Goal: Information Seeking & Learning: Compare options

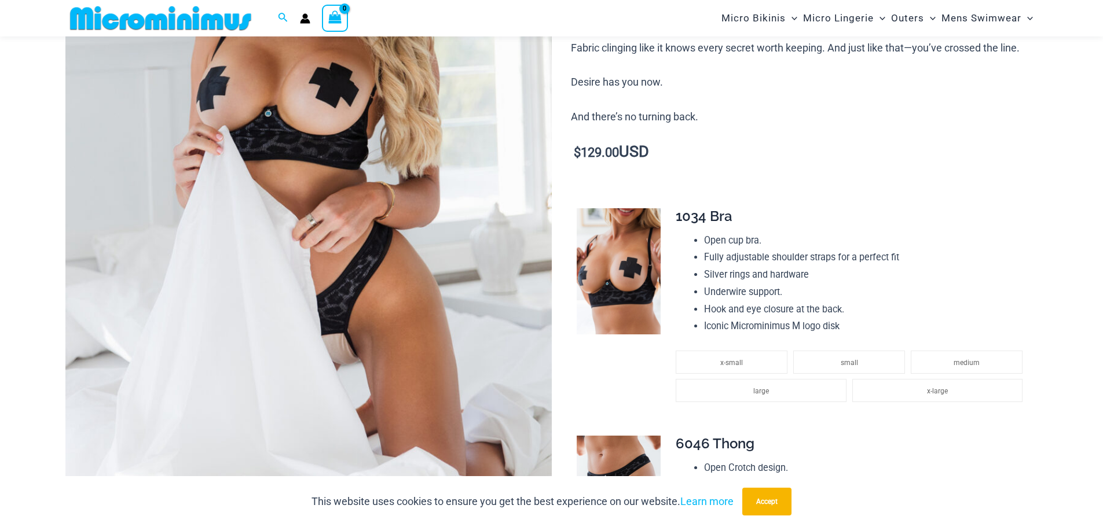
scroll to position [419, 0]
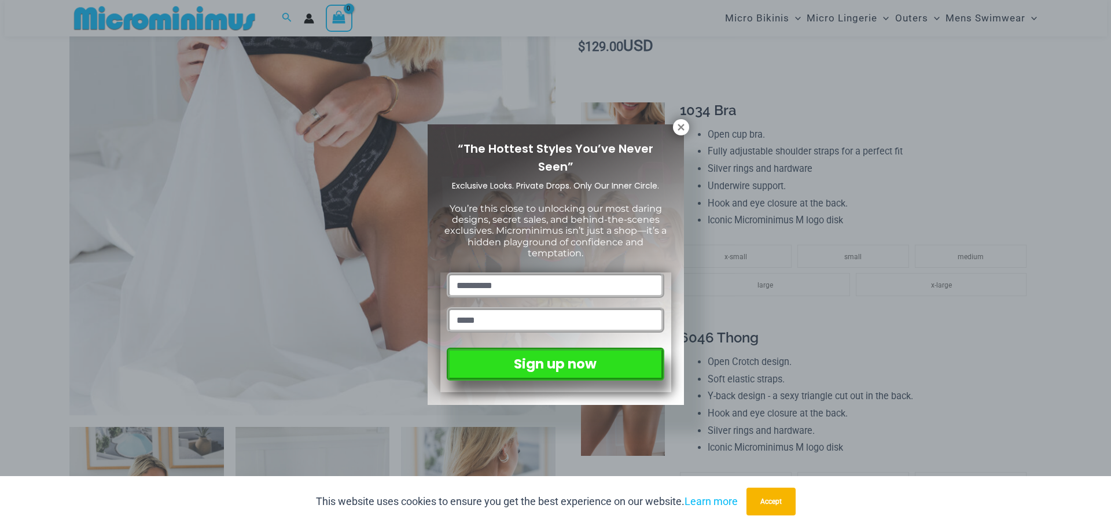
click at [695, 124] on div "“The Hottest Styles You’ve Never Seen” Exclusive Looks. Private Drops. Only Our…" at bounding box center [555, 263] width 1111 height 527
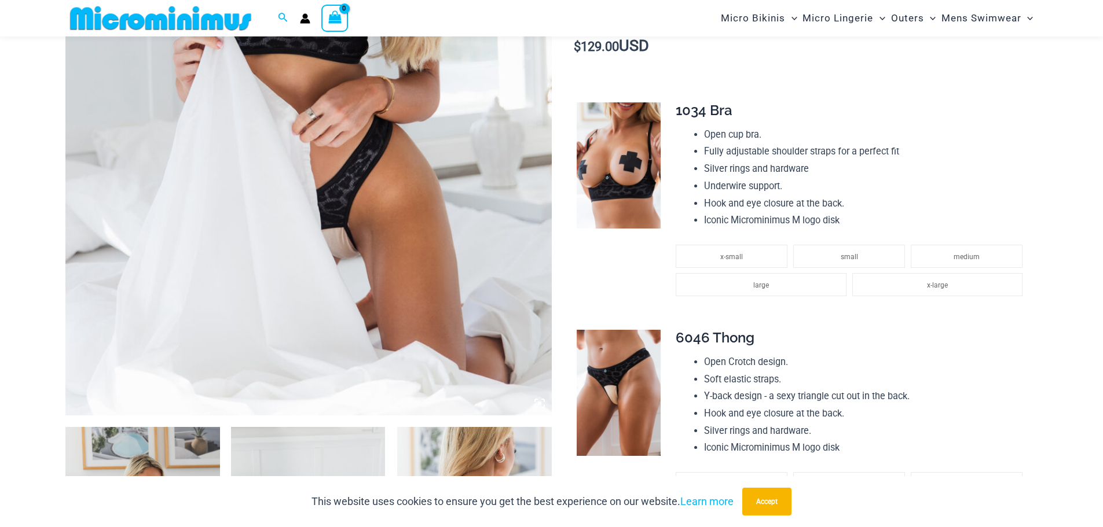
click at [687, 130] on div "Open cup bra. Fully adjustable shoulder straps for a perfect fit Silver rings a…" at bounding box center [852, 177] width 353 height 103
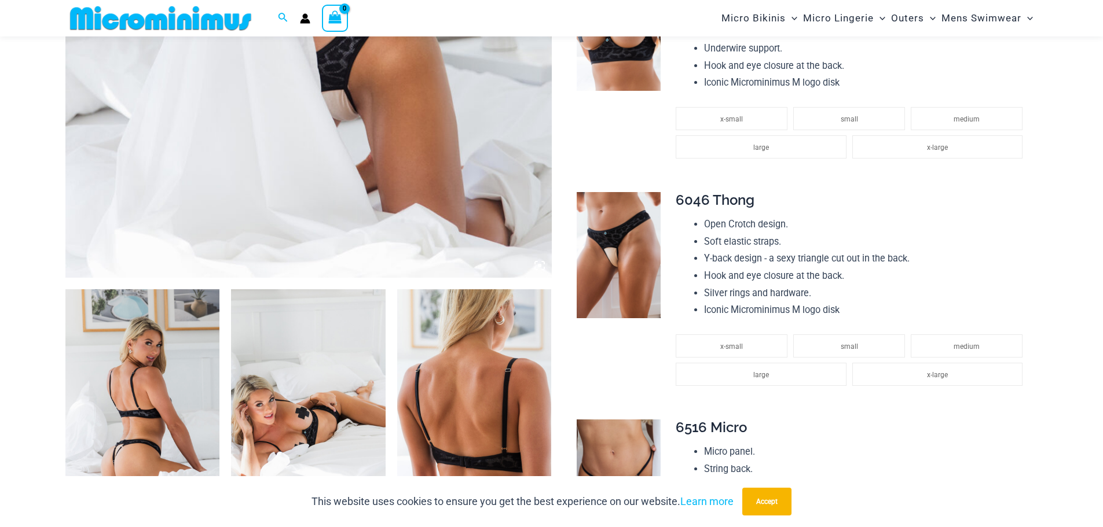
scroll to position [486, 0]
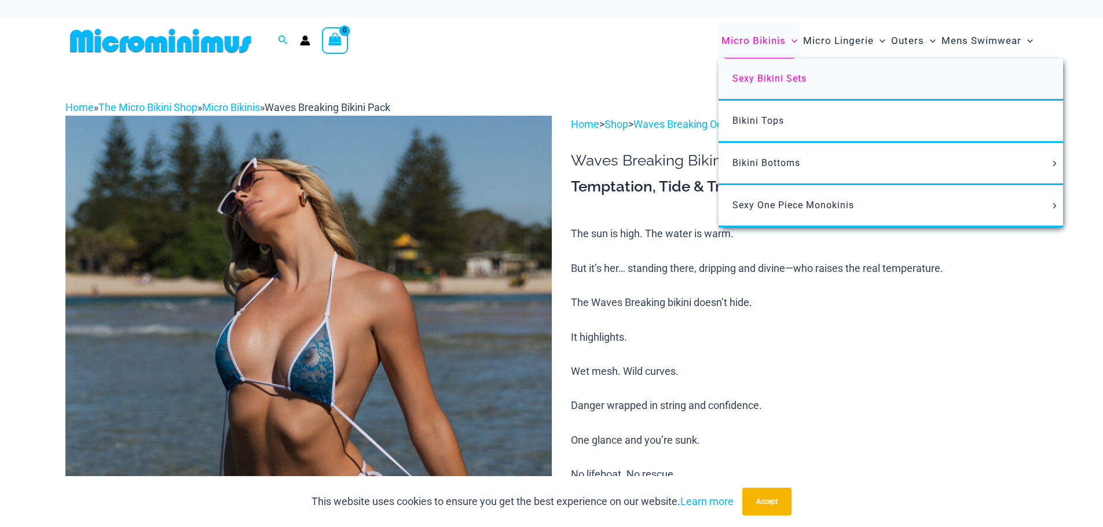
click at [752, 80] on span "Sexy Bikini Sets" at bounding box center [769, 78] width 74 height 11
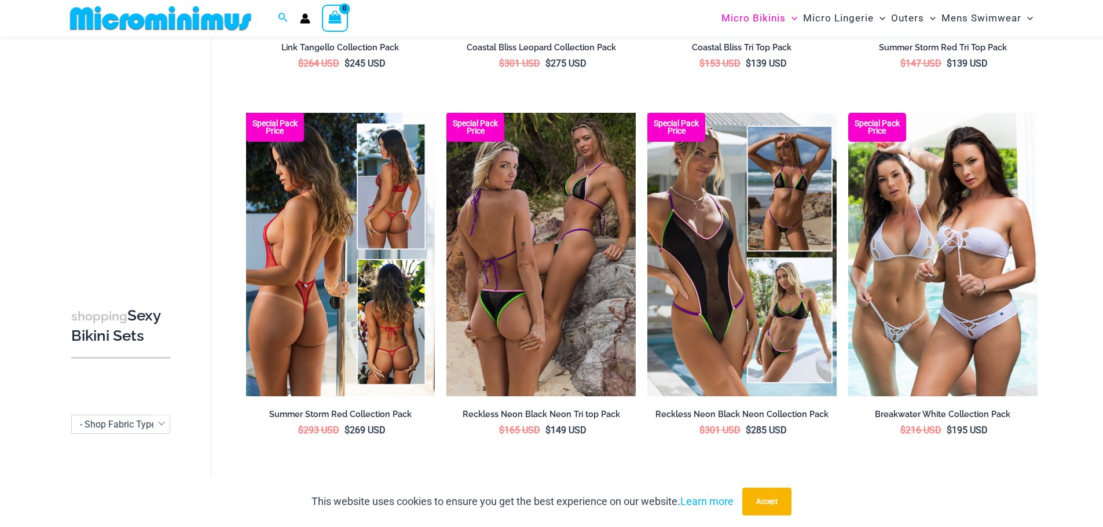
scroll to position [722, 0]
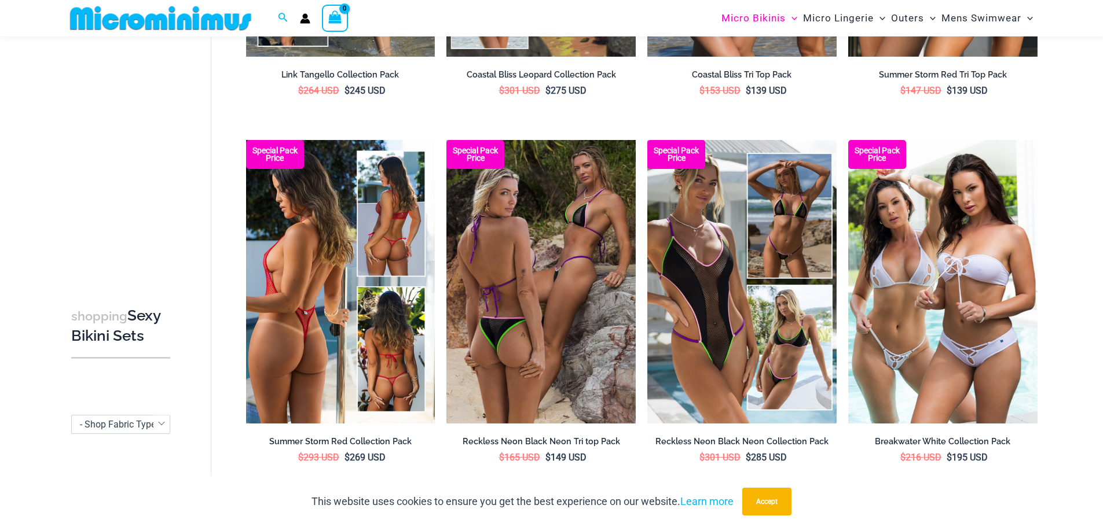
click at [364, 222] on img at bounding box center [340, 282] width 189 height 284
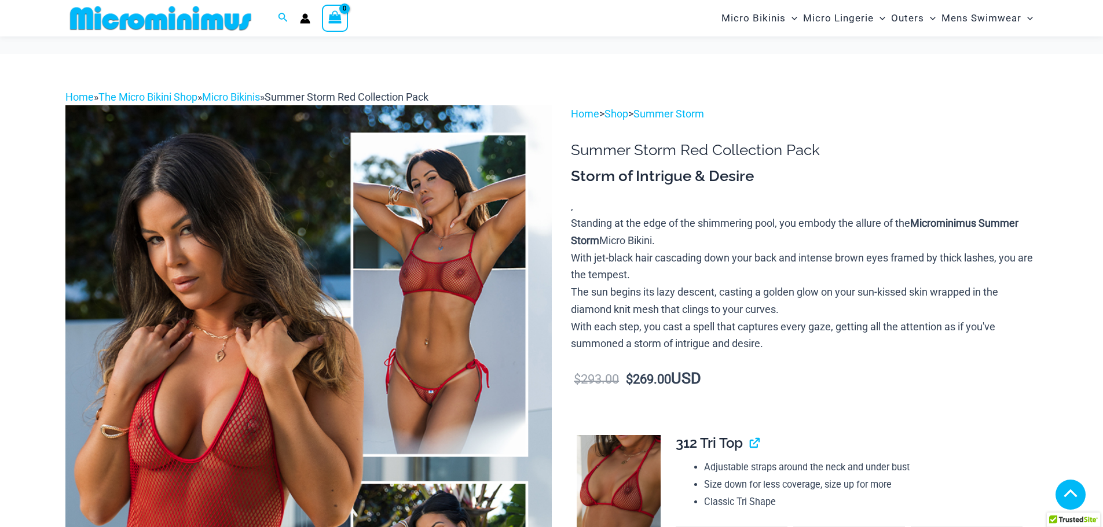
scroll to position [333, 0]
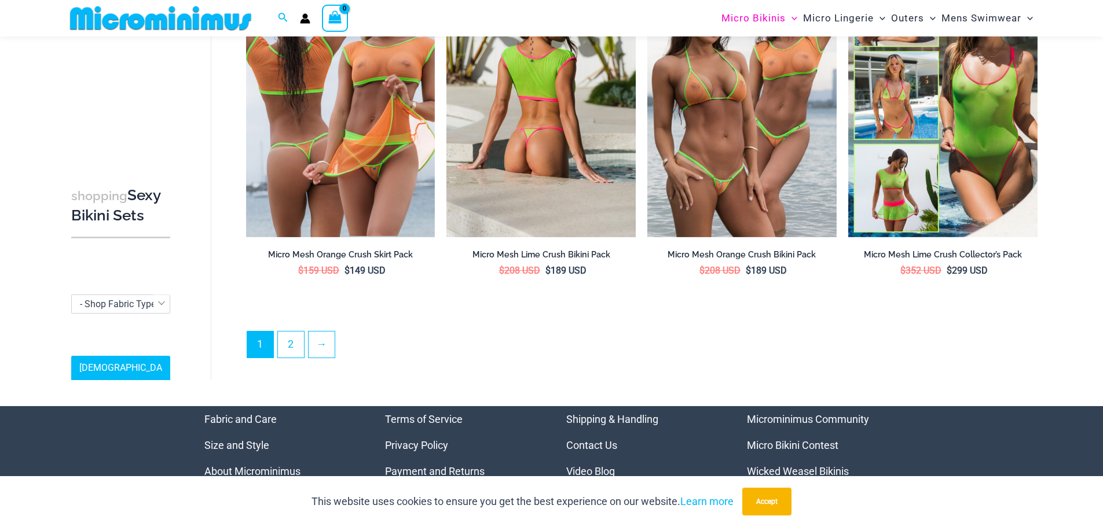
scroll to position [2802, 0]
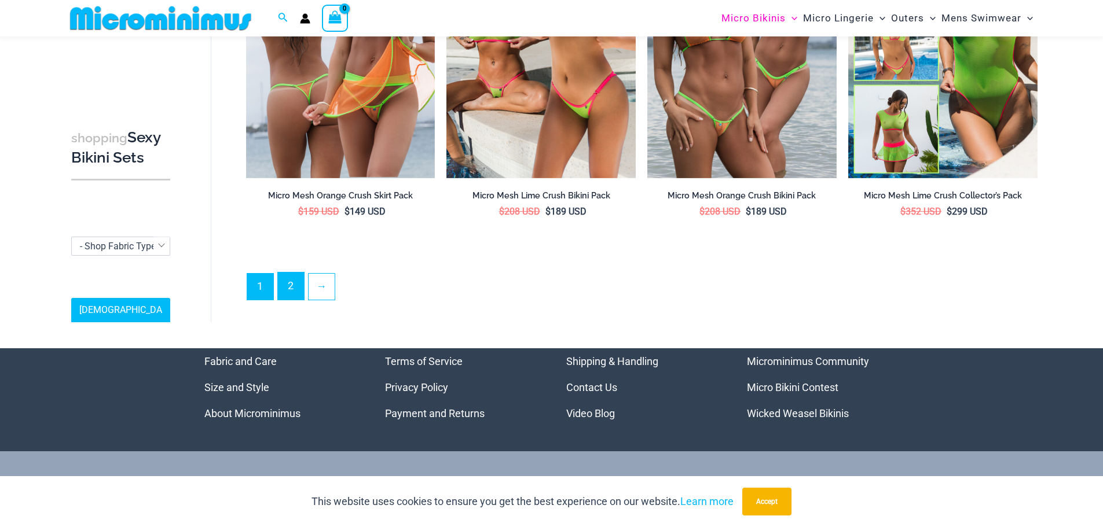
click at [297, 280] on link "2" at bounding box center [291, 286] width 26 height 27
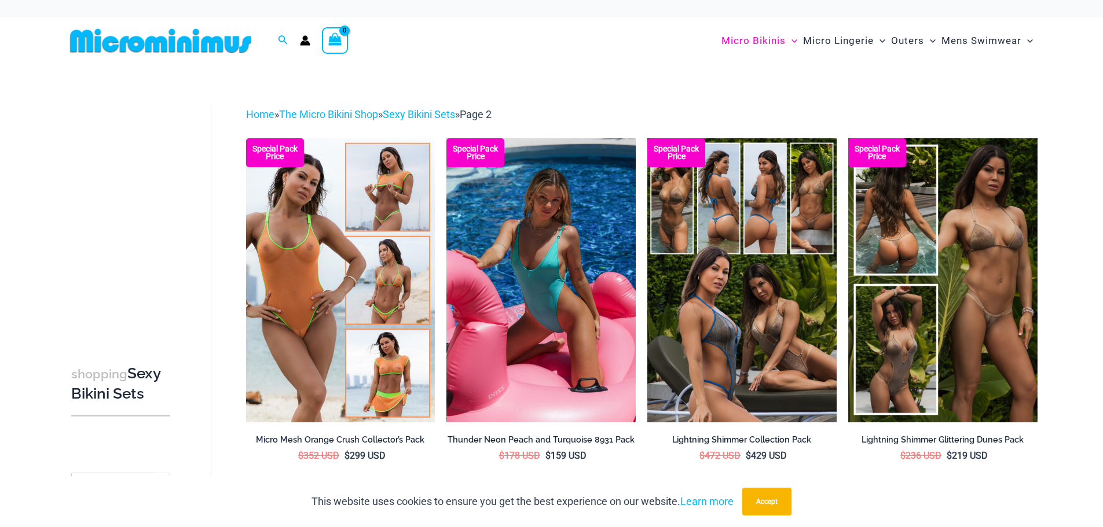
click at [548, 255] on img at bounding box center [540, 280] width 189 height 284
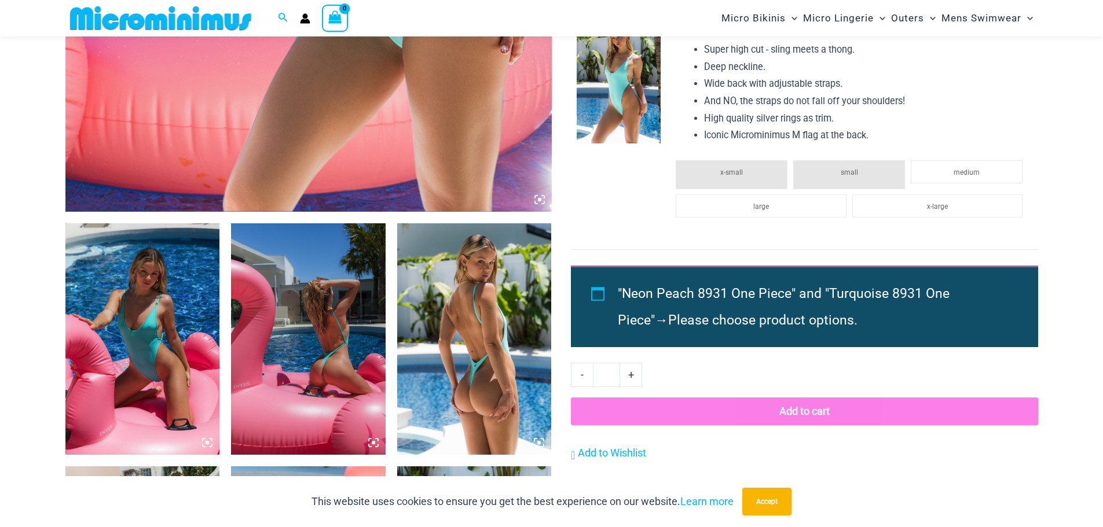
scroll to position [650, 0]
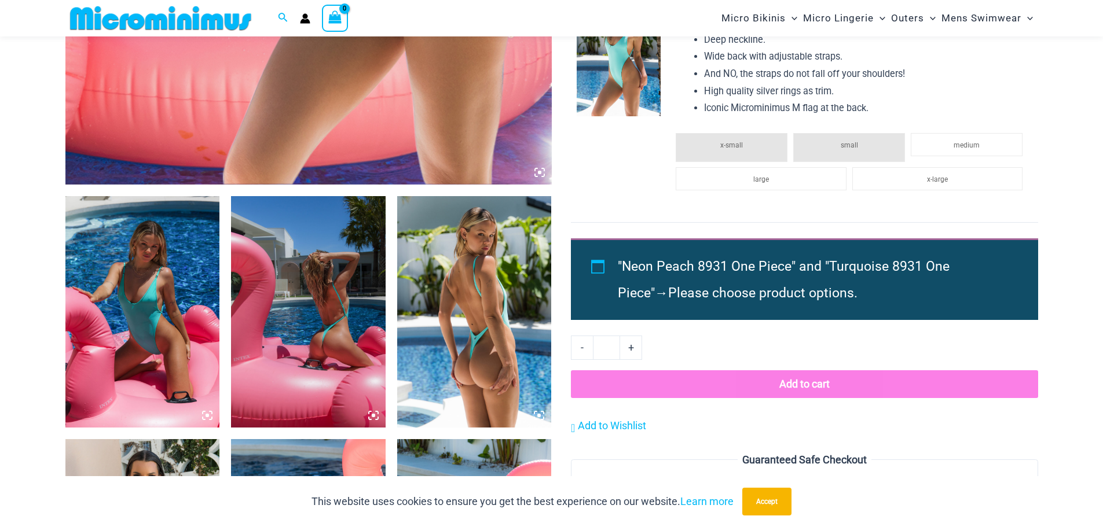
click at [342, 305] on img at bounding box center [308, 312] width 155 height 232
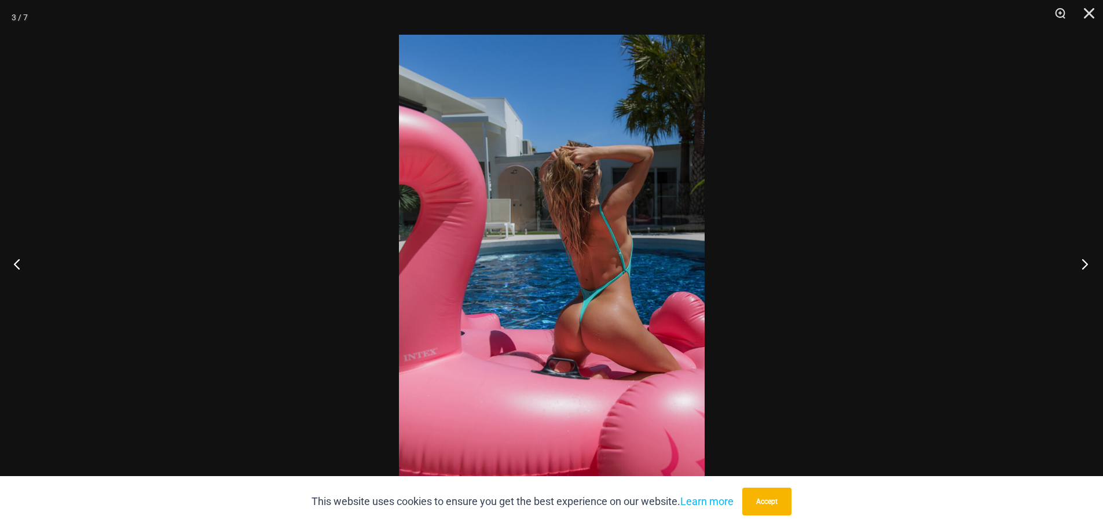
click at [1089, 260] on button "Next" at bounding box center [1080, 264] width 43 height 58
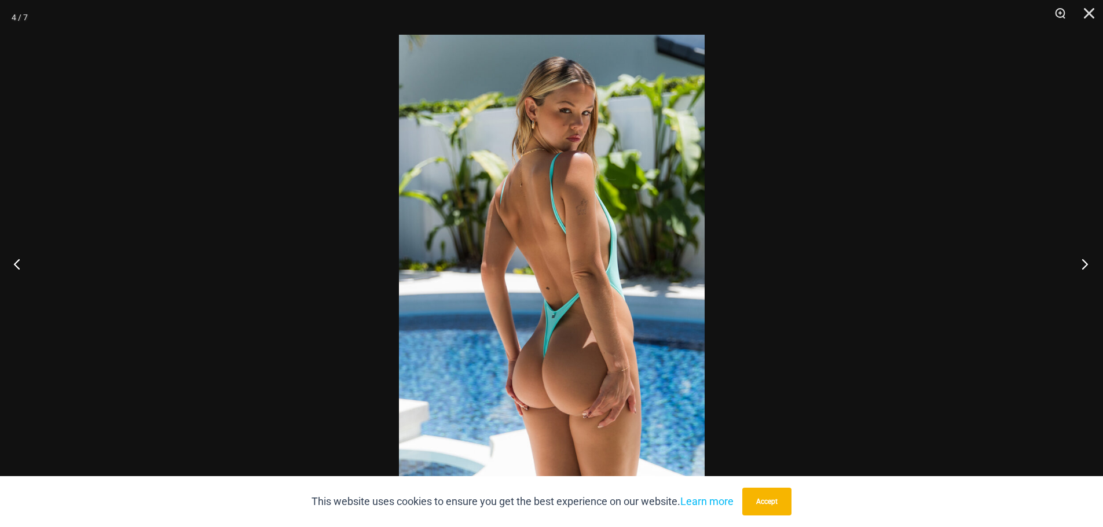
click at [1089, 260] on button "Next" at bounding box center [1080, 264] width 43 height 58
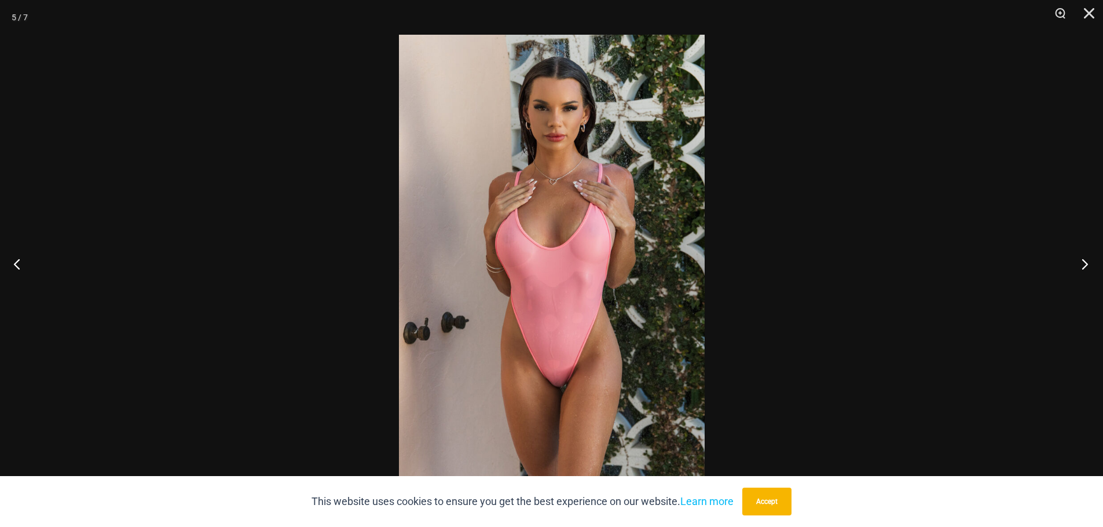
click at [1088, 261] on button "Next" at bounding box center [1080, 264] width 43 height 58
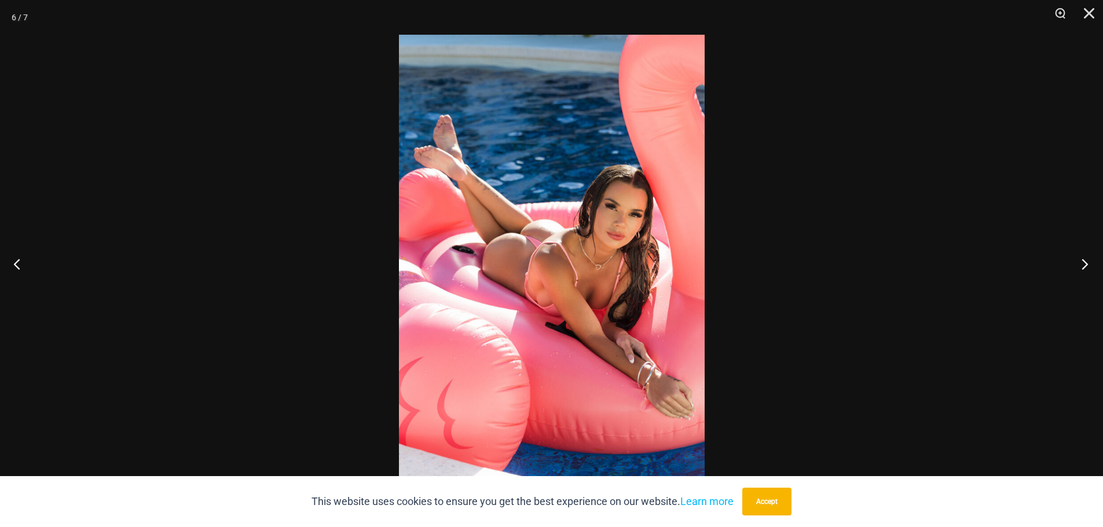
click at [1087, 261] on button "Next" at bounding box center [1080, 264] width 43 height 58
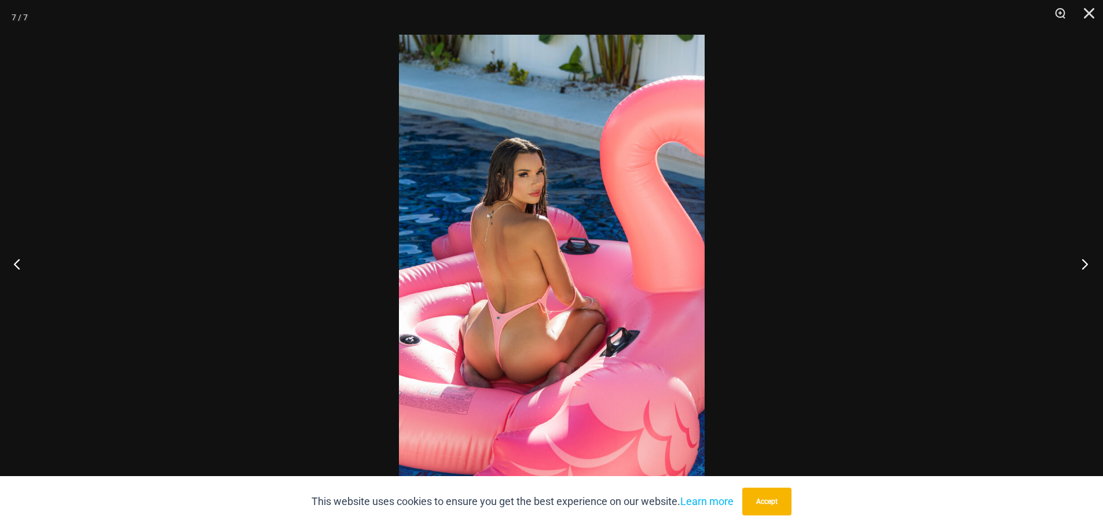
click at [1087, 261] on button "Next" at bounding box center [1080, 264] width 43 height 58
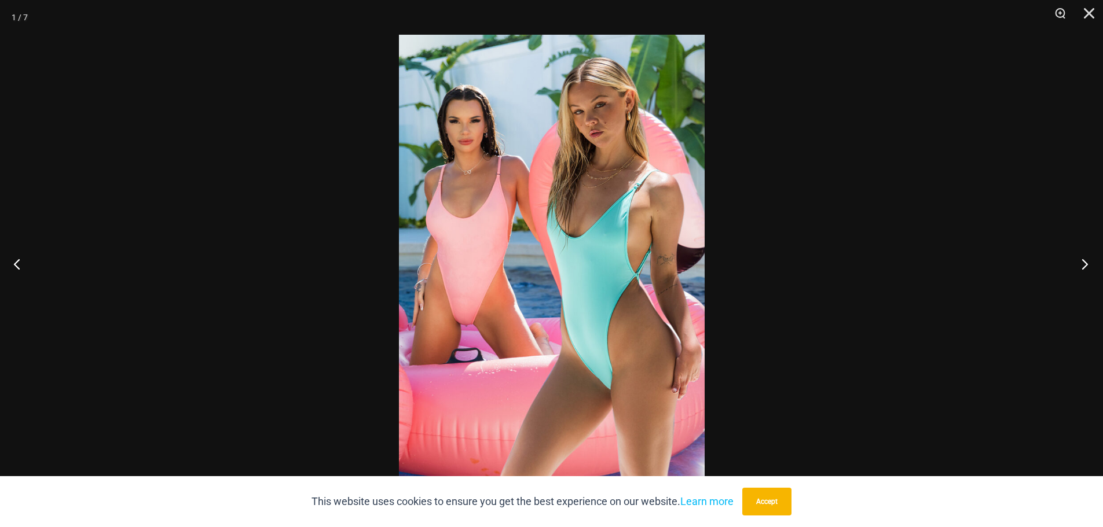
click at [1086, 262] on button "Next" at bounding box center [1080, 264] width 43 height 58
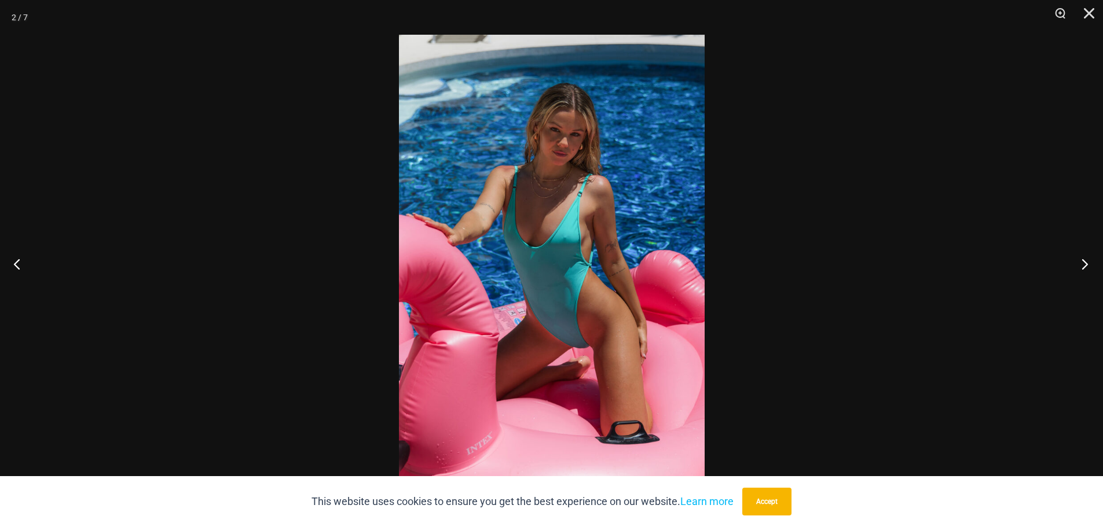
click at [1074, 262] on button "Next" at bounding box center [1080, 264] width 43 height 58
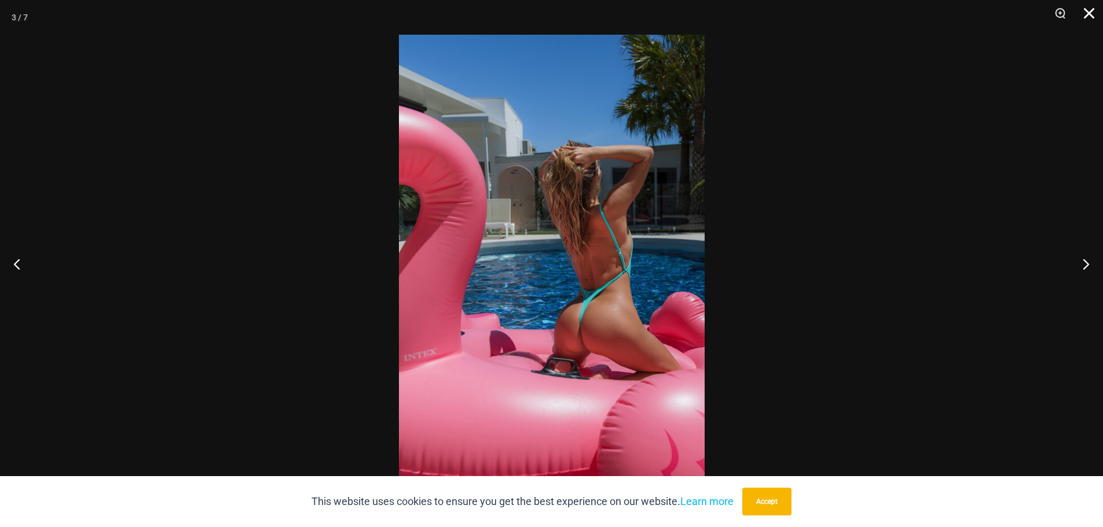
click at [1087, 18] on button "Close" at bounding box center [1084, 17] width 29 height 35
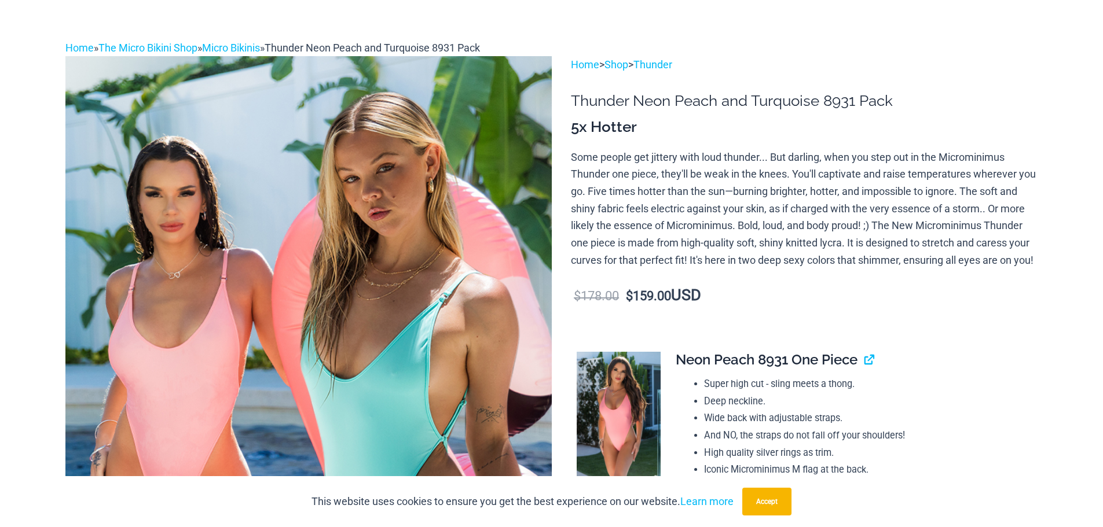
scroll to position [0, 0]
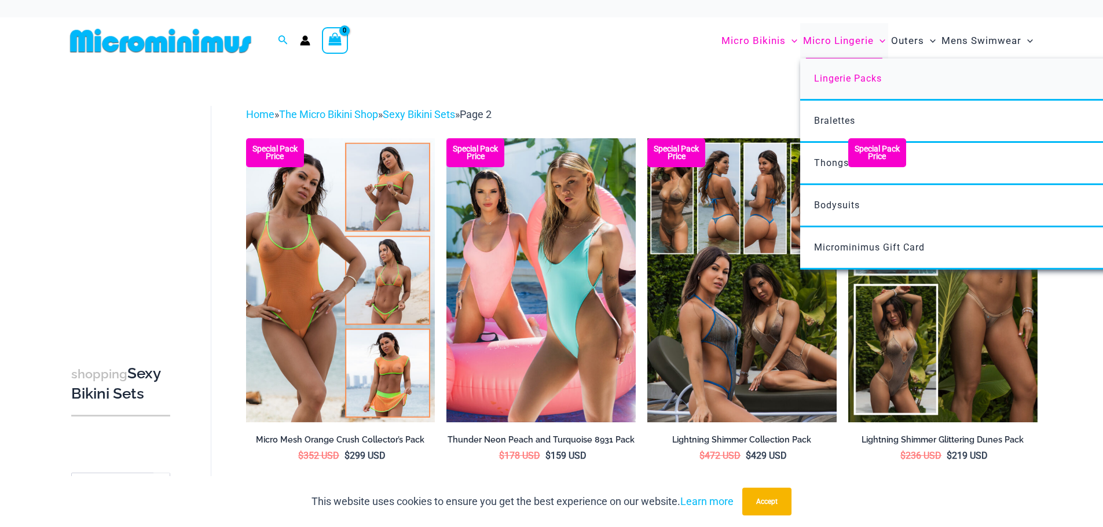
click at [840, 77] on span "Lingerie Packs" at bounding box center [848, 78] width 68 height 11
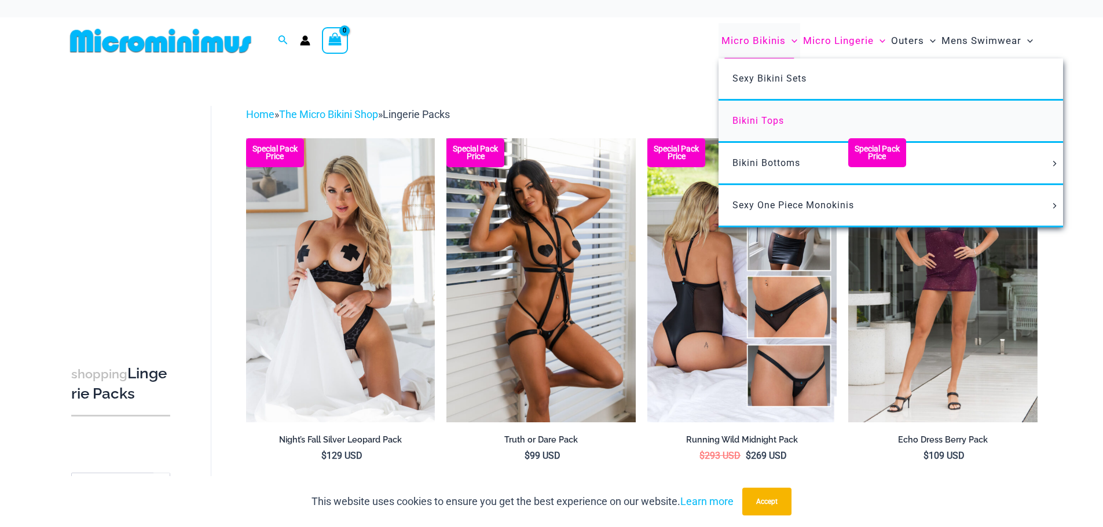
click at [770, 116] on span "Bikini Tops" at bounding box center [758, 120] width 52 height 11
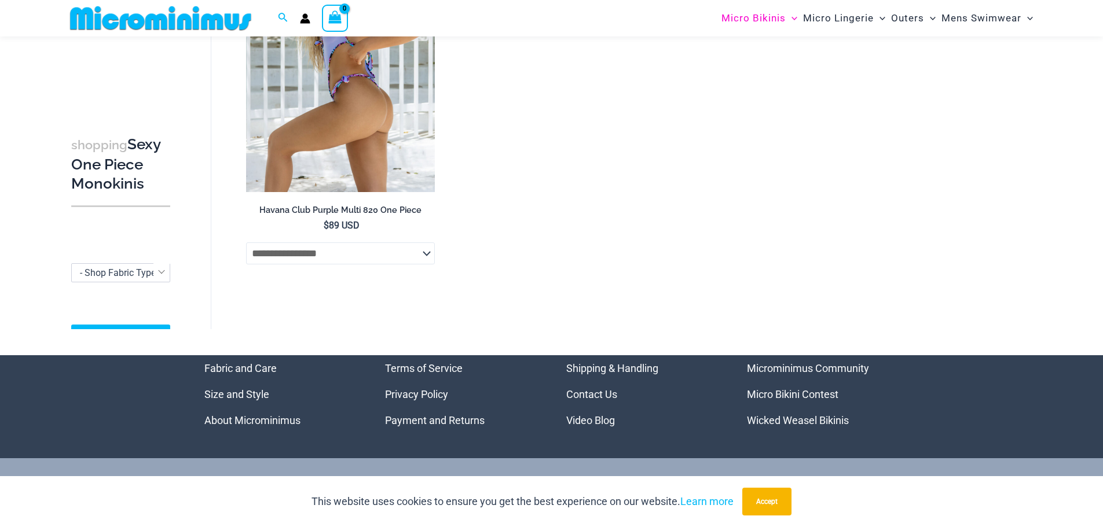
scroll to position [3099, 0]
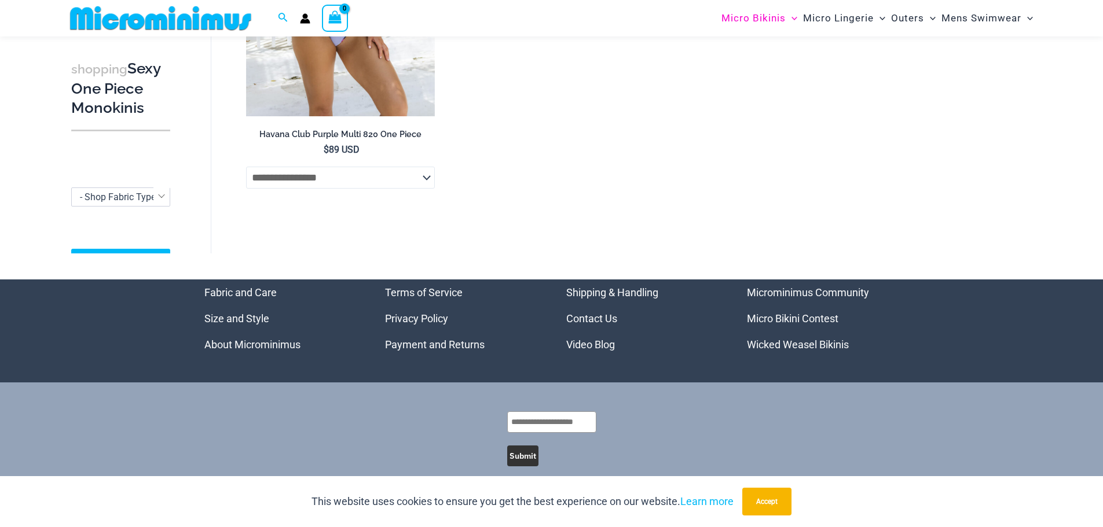
click at [795, 345] on link "Wicked Weasel Bikinis" at bounding box center [798, 345] width 102 height 12
